Goal: Information Seeking & Learning: Learn about a topic

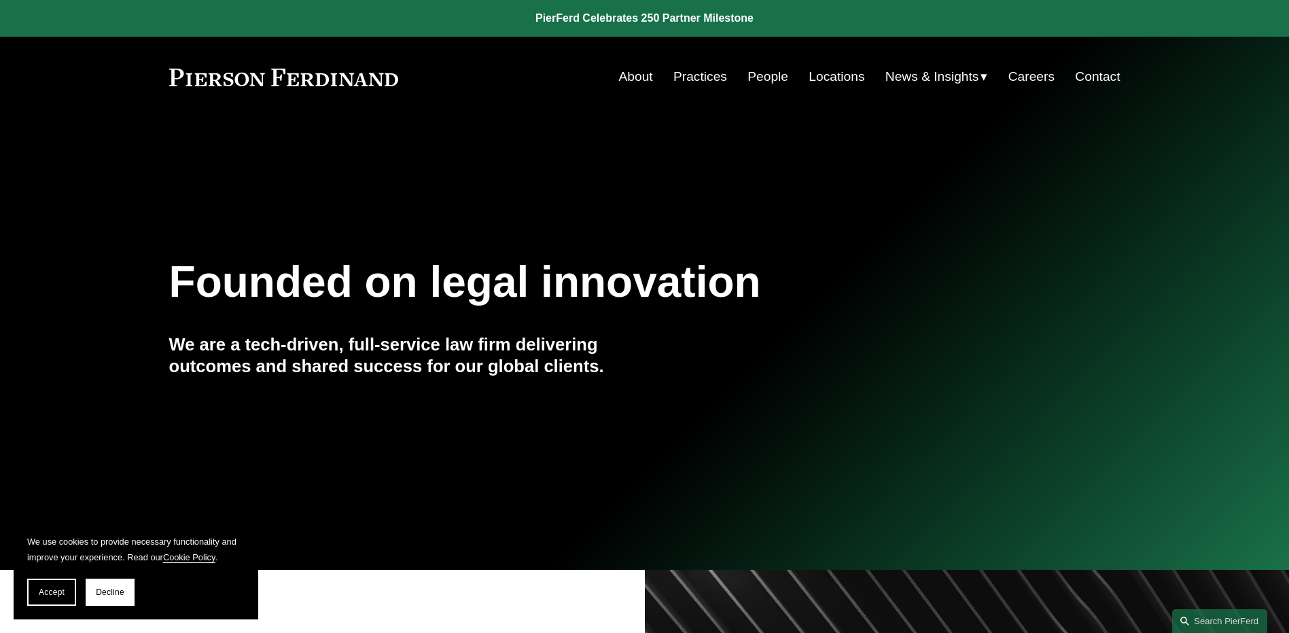
click at [833, 75] on link "Locations" at bounding box center [836, 77] width 56 height 26
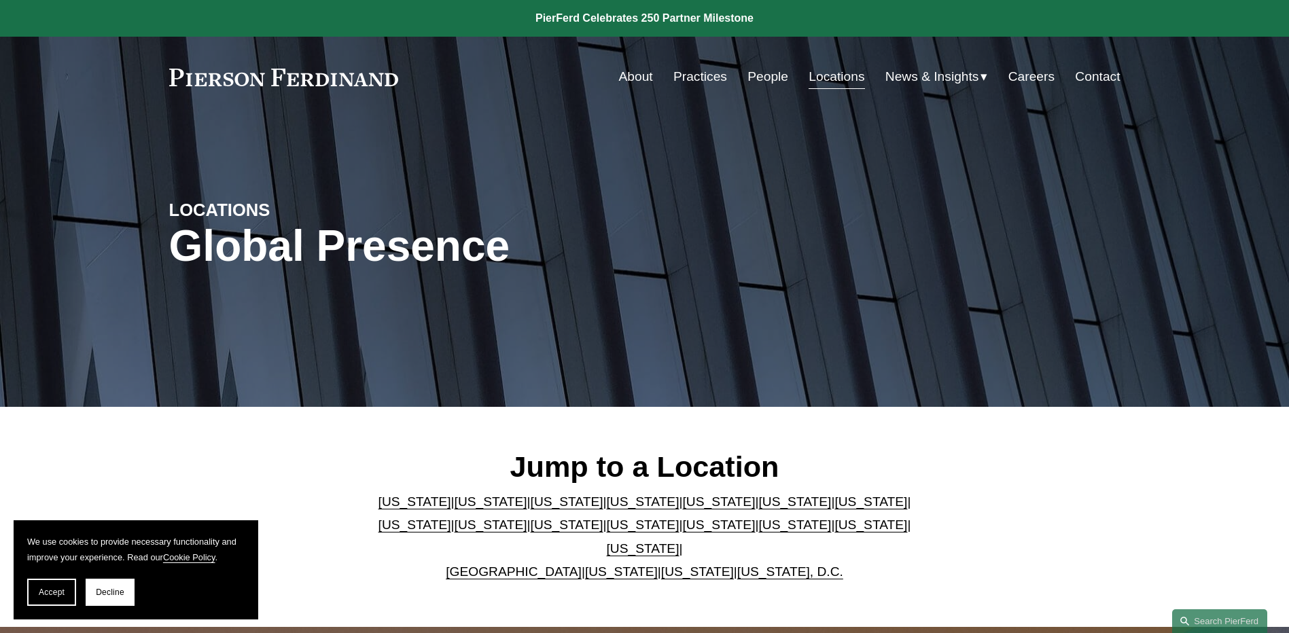
click at [677, 564] on link "[US_STATE]" at bounding box center [697, 571] width 73 height 14
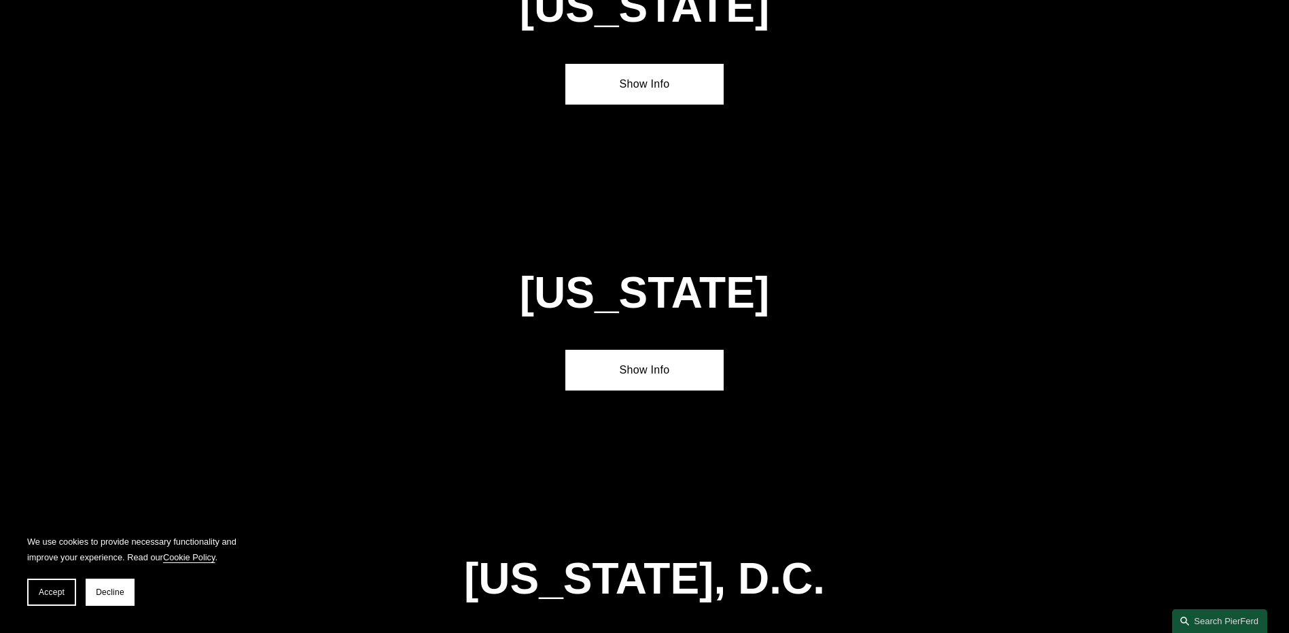
scroll to position [5482, 0]
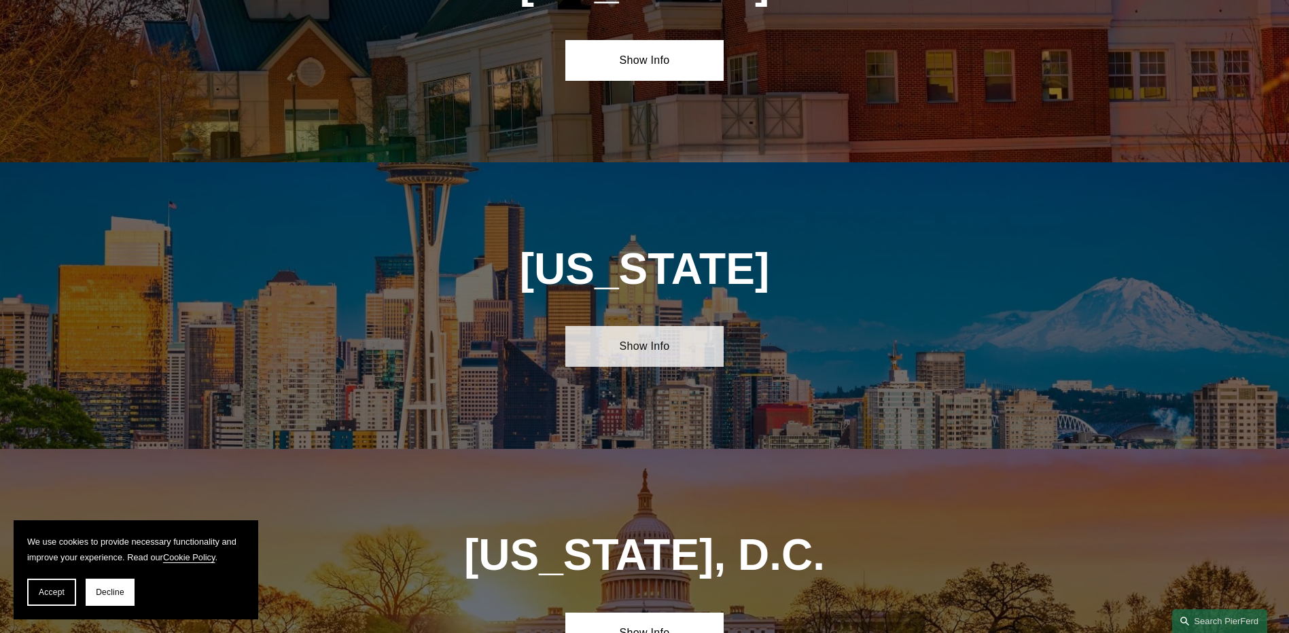
click at [641, 326] on link "Show Info" at bounding box center [644, 346] width 158 height 41
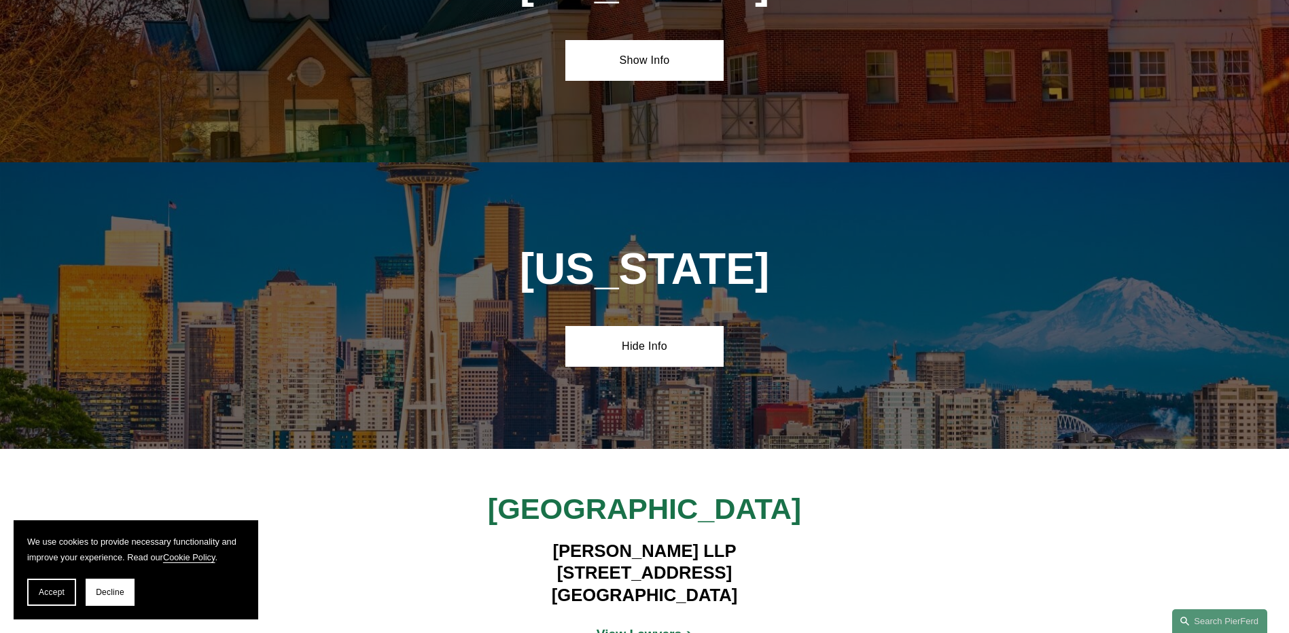
click at [643, 627] on strong "View Lawyers" at bounding box center [639, 634] width 86 height 14
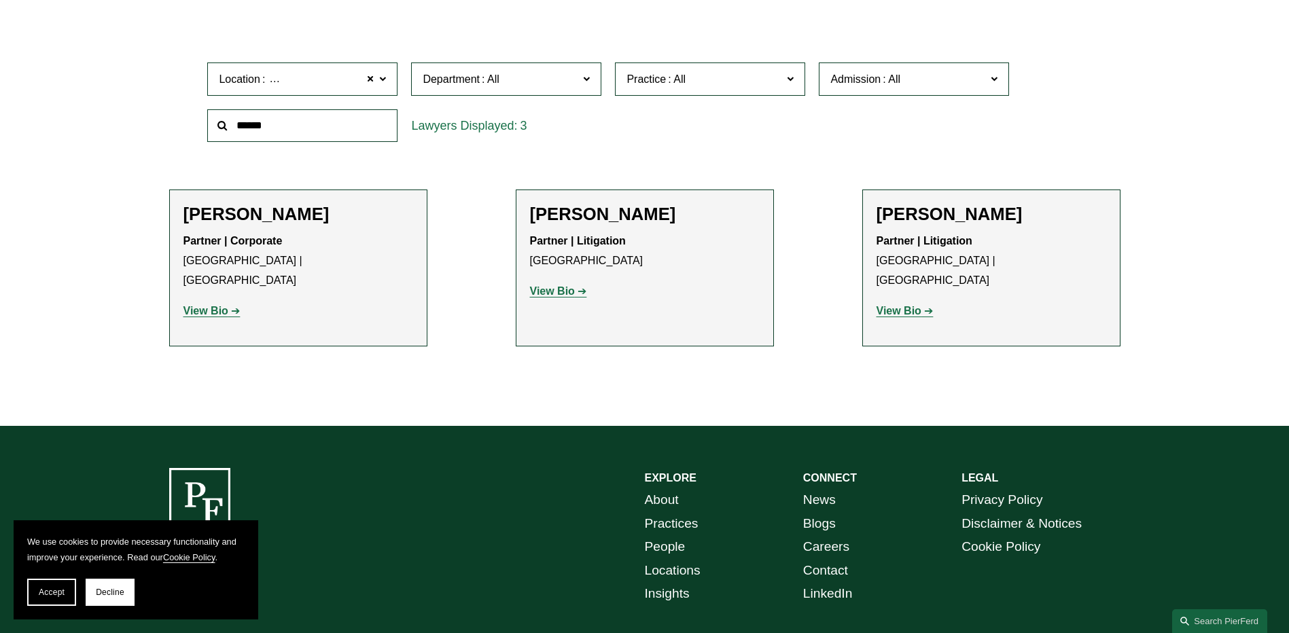
scroll to position [374, 0]
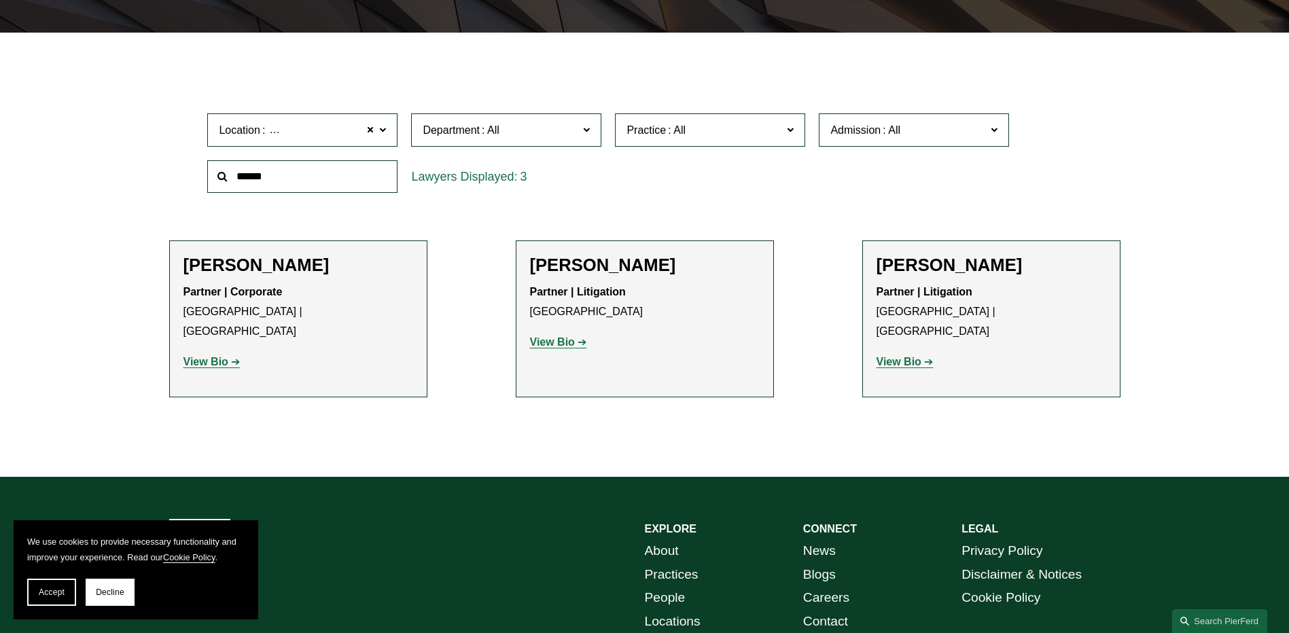
click at [548, 339] on strong "View Bio" at bounding box center [552, 342] width 45 height 12
click at [893, 356] on strong "View Bio" at bounding box center [898, 362] width 45 height 12
click at [195, 356] on strong "View Bio" at bounding box center [205, 362] width 45 height 12
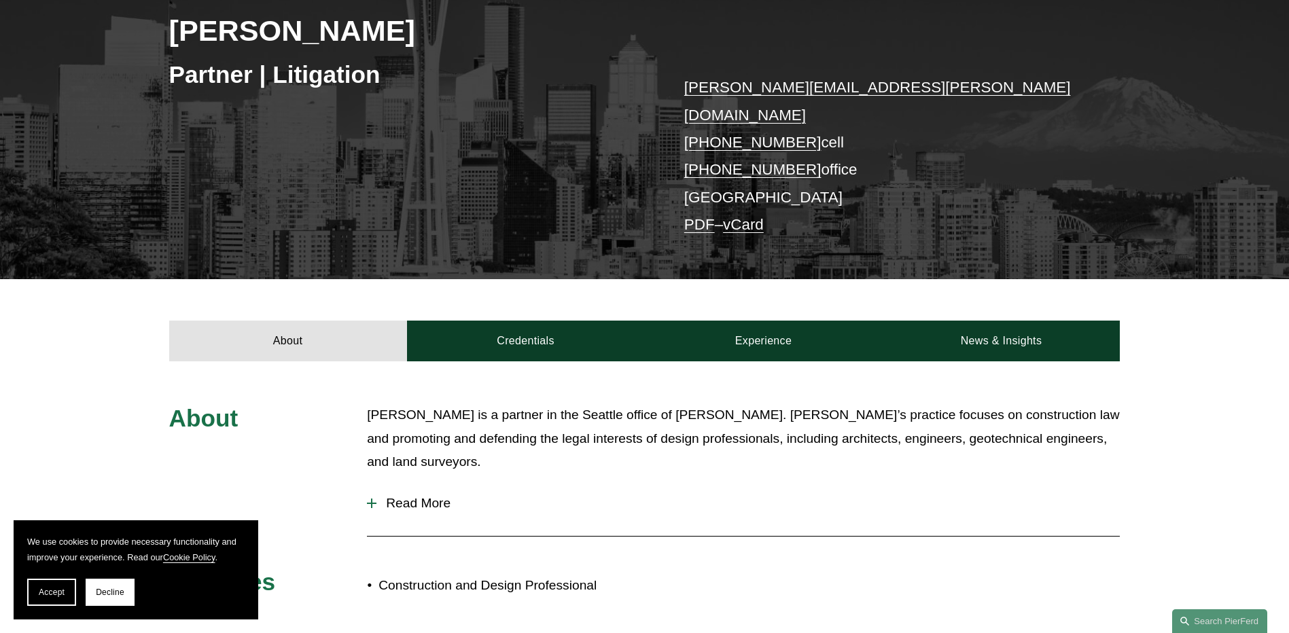
scroll to position [204, 0]
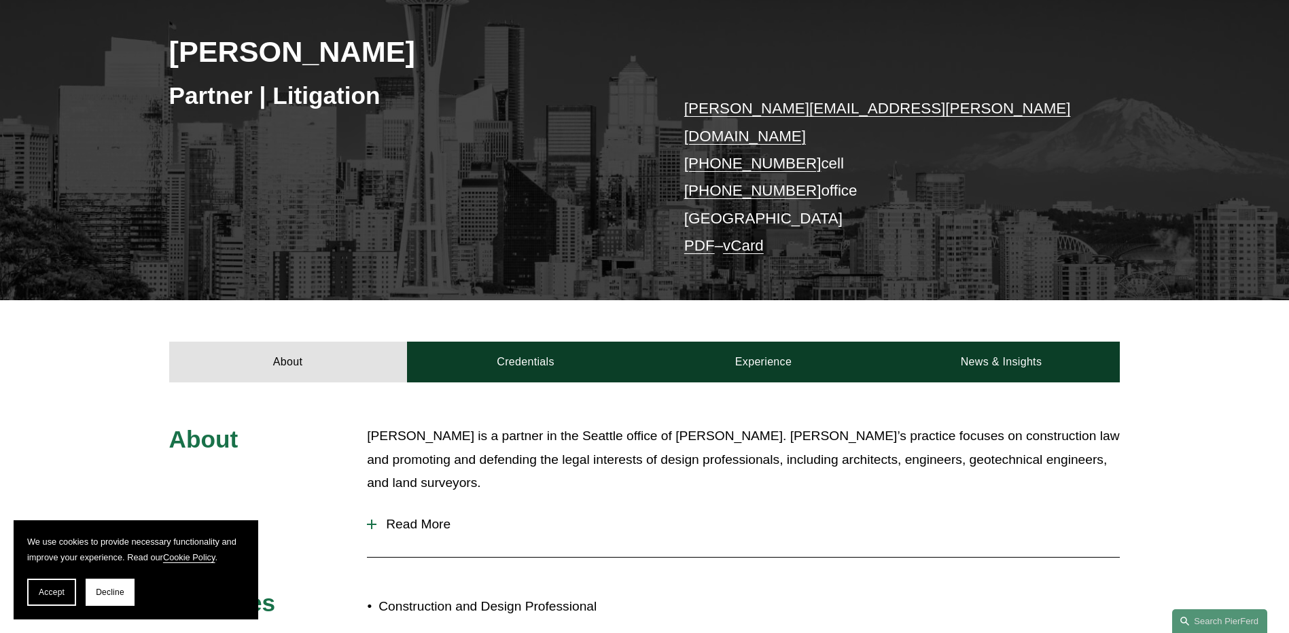
click at [381, 517] on span "Read More" at bounding box center [747, 524] width 743 height 15
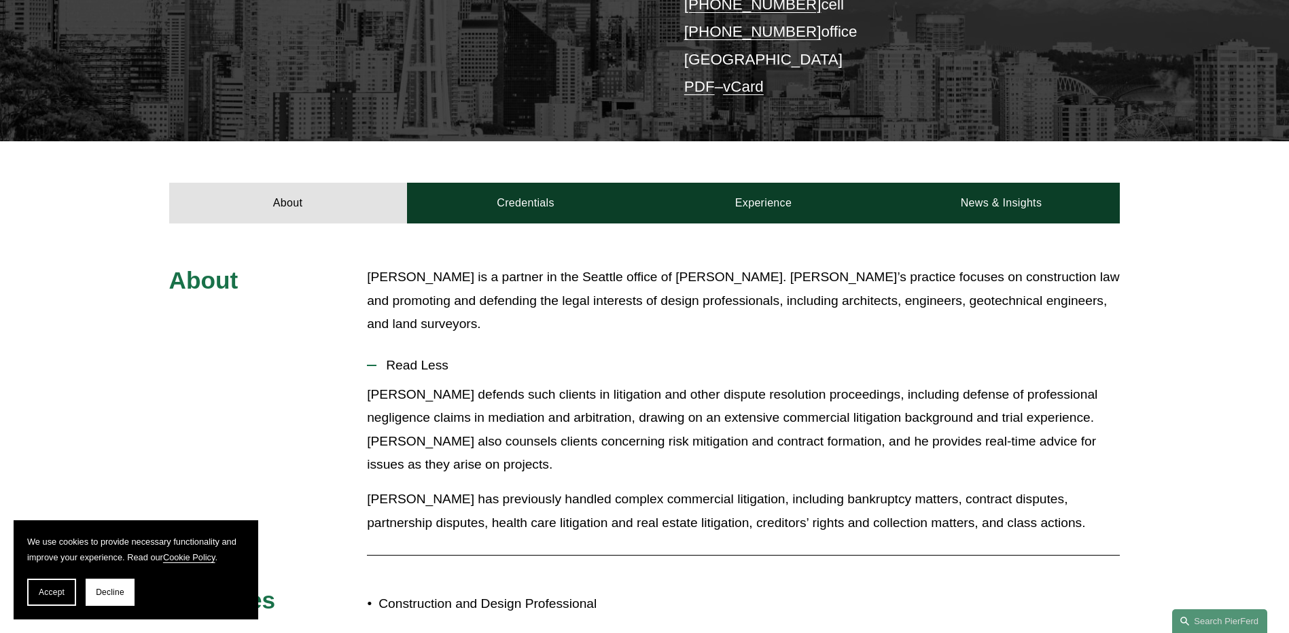
scroll to position [408, 0]
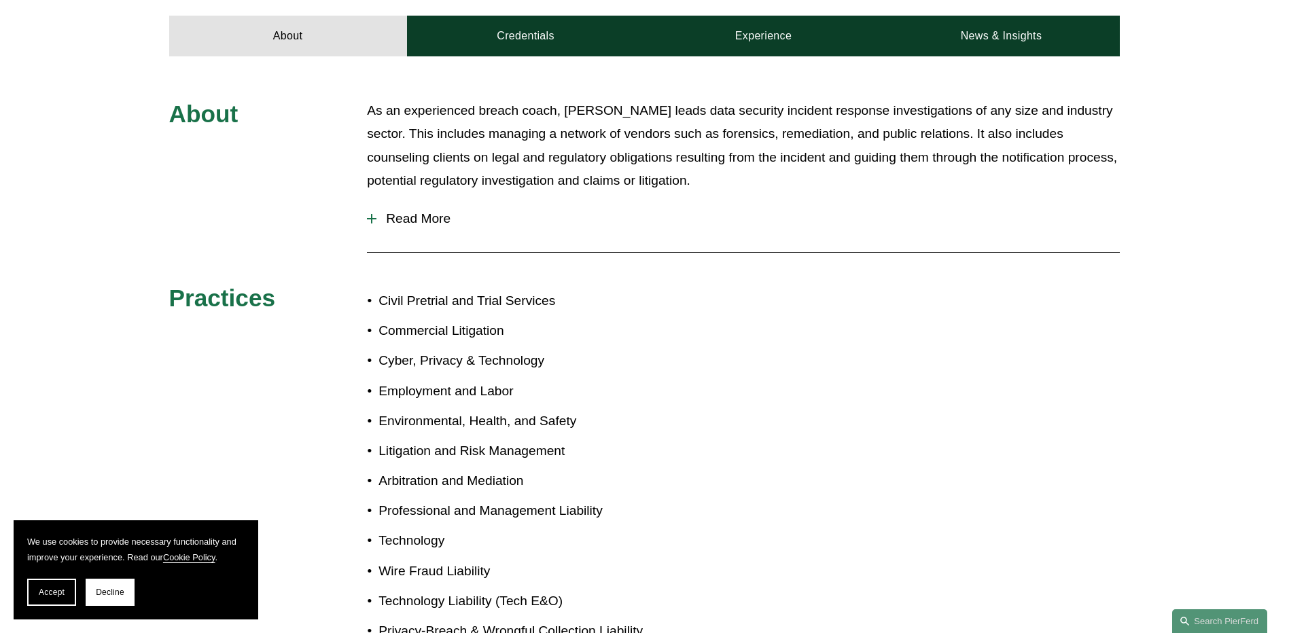
scroll to position [679, 0]
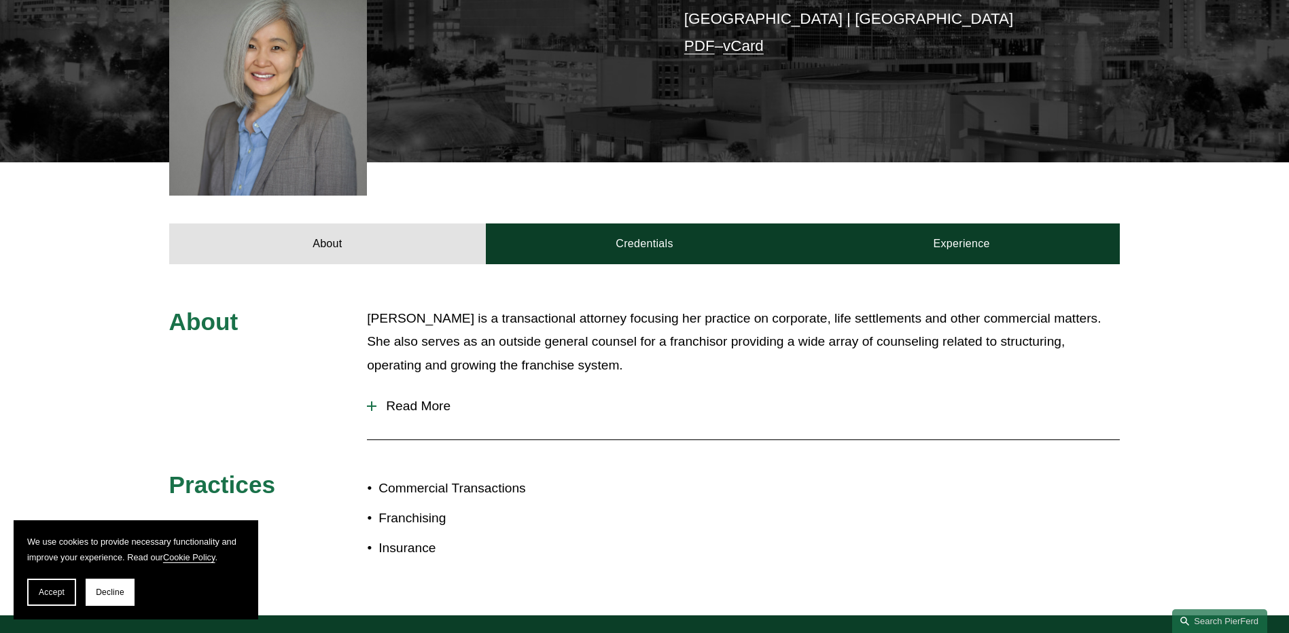
scroll to position [408, 0]
